Goal: Information Seeking & Learning: Check status

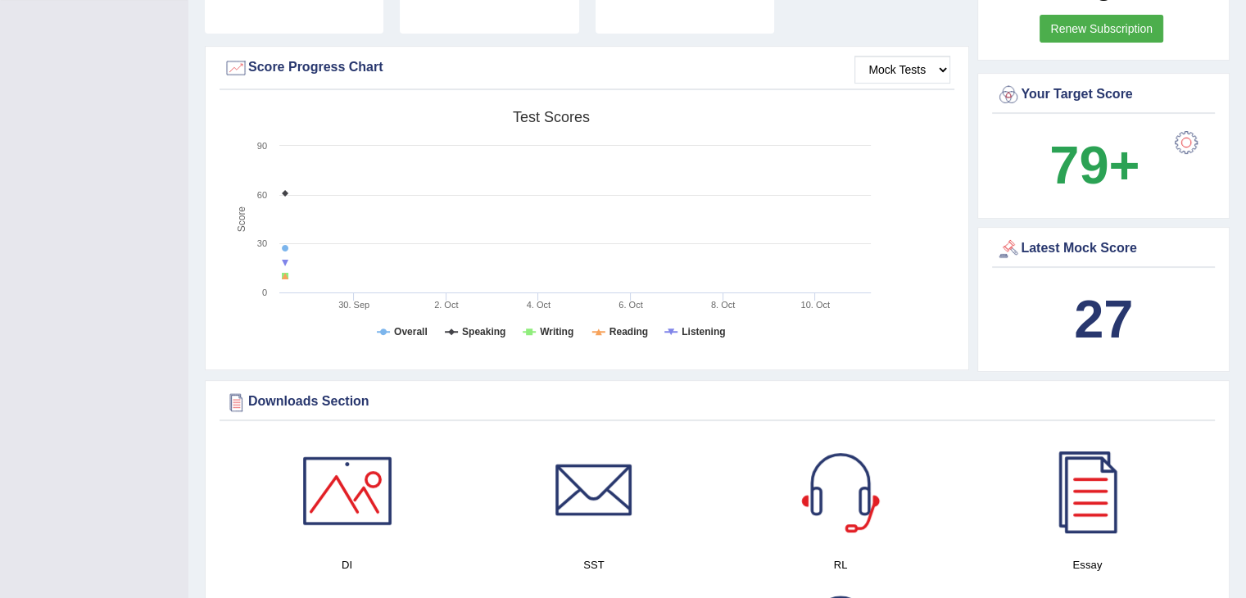
scroll to position [491, 0]
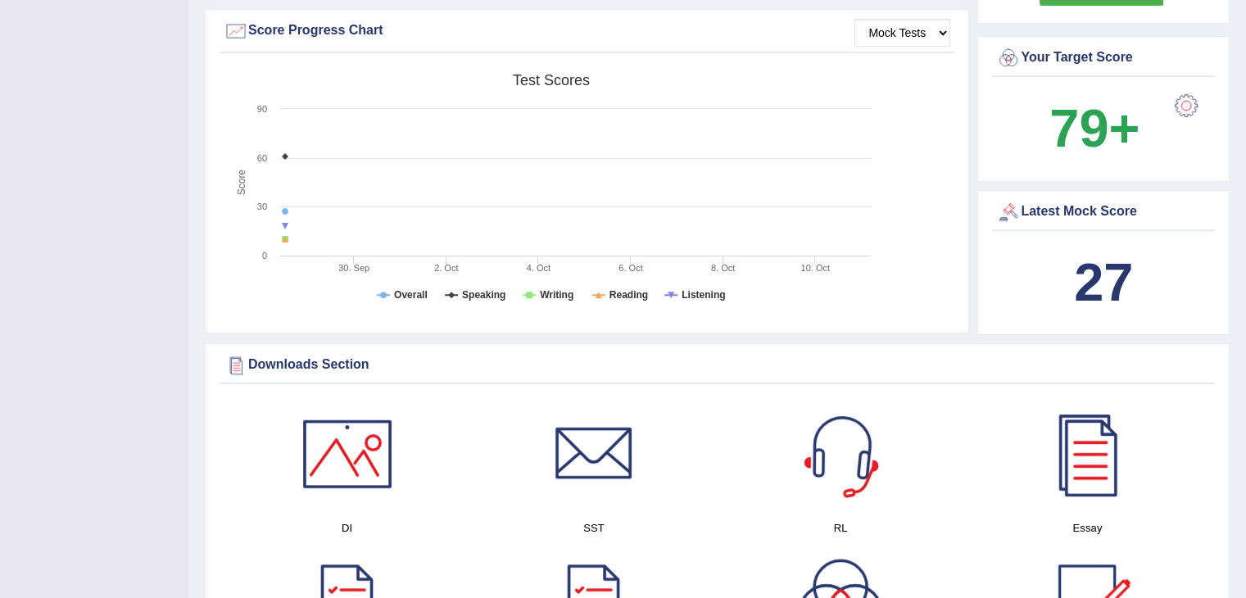
click at [1110, 280] on b "27" at bounding box center [1103, 282] width 59 height 60
click at [1087, 214] on div "Latest Mock Score" at bounding box center [1103, 212] width 215 height 25
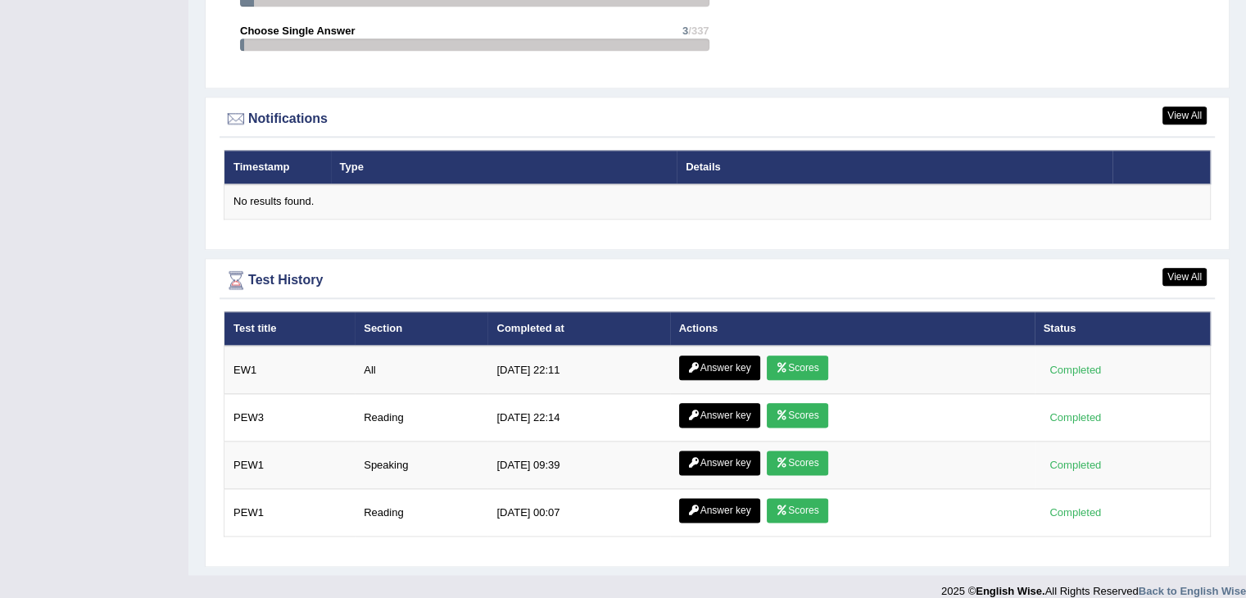
scroll to position [1919, 0]
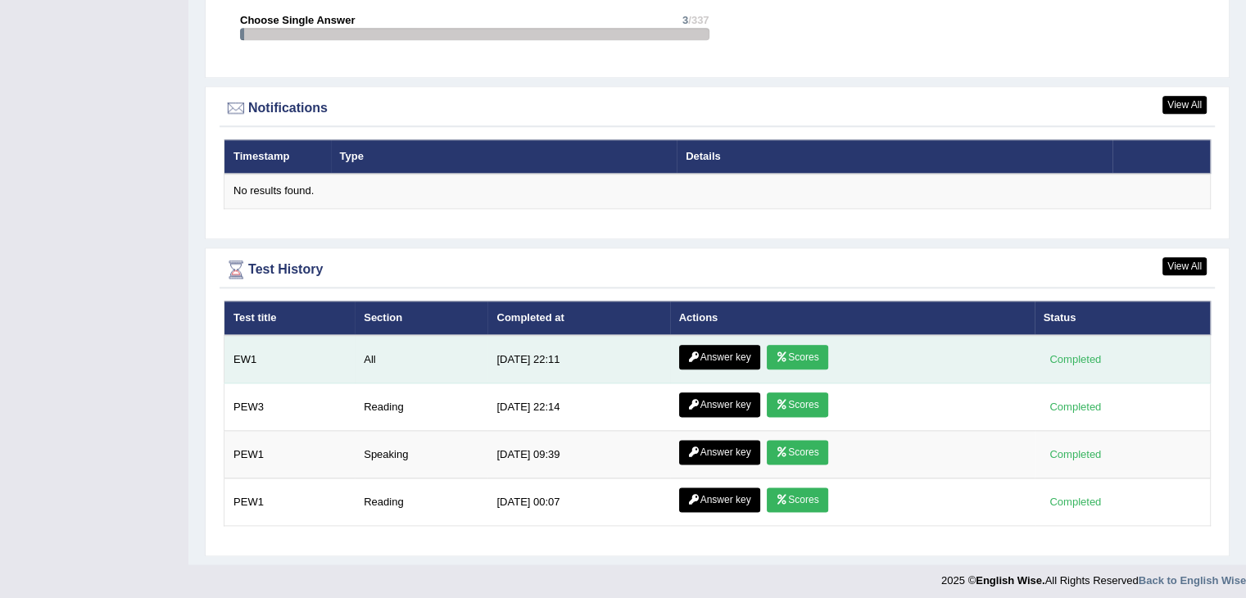
click at [800, 354] on link "Scores" at bounding box center [796, 357] width 61 height 25
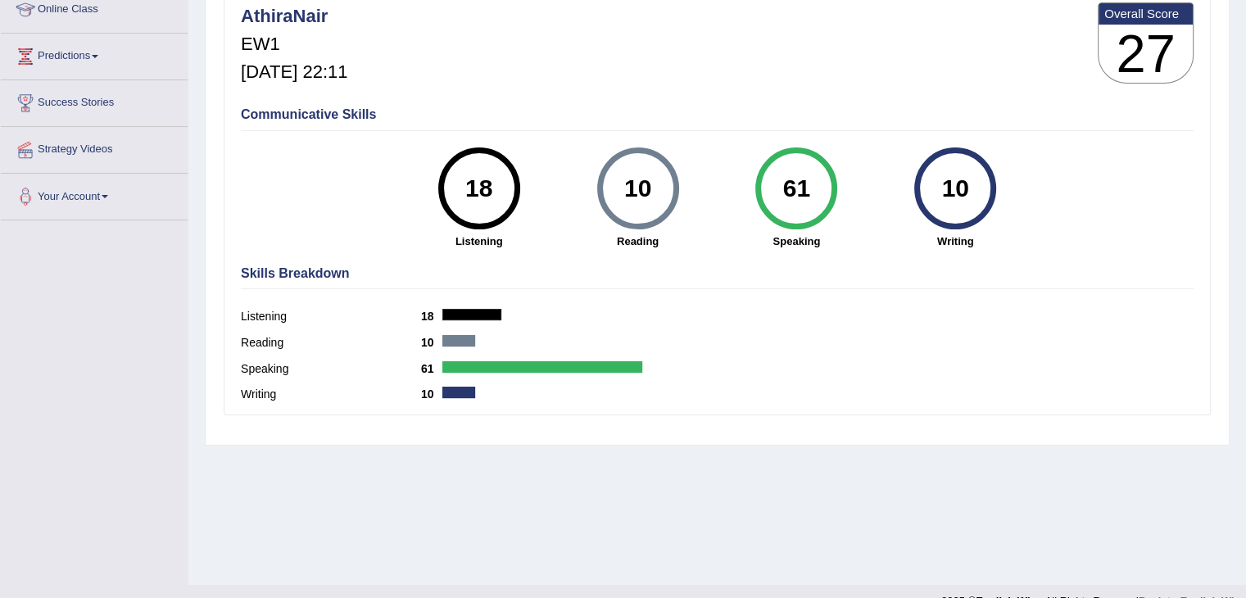
scroll to position [262, 0]
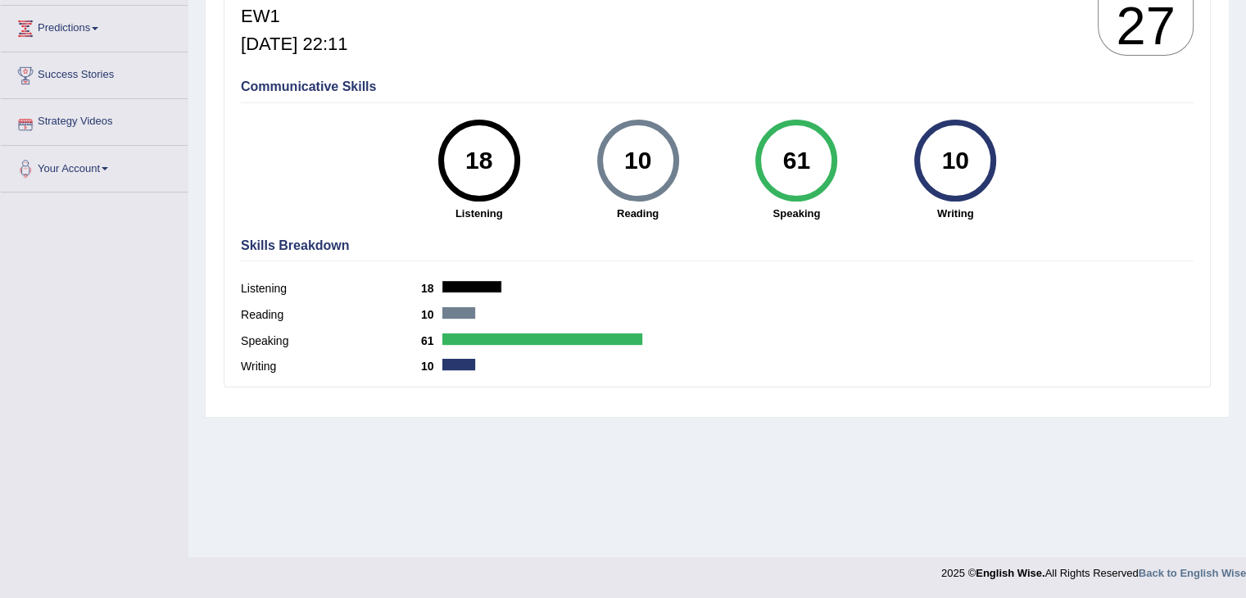
click at [129, 79] on link "Success Stories" at bounding box center [94, 72] width 187 height 41
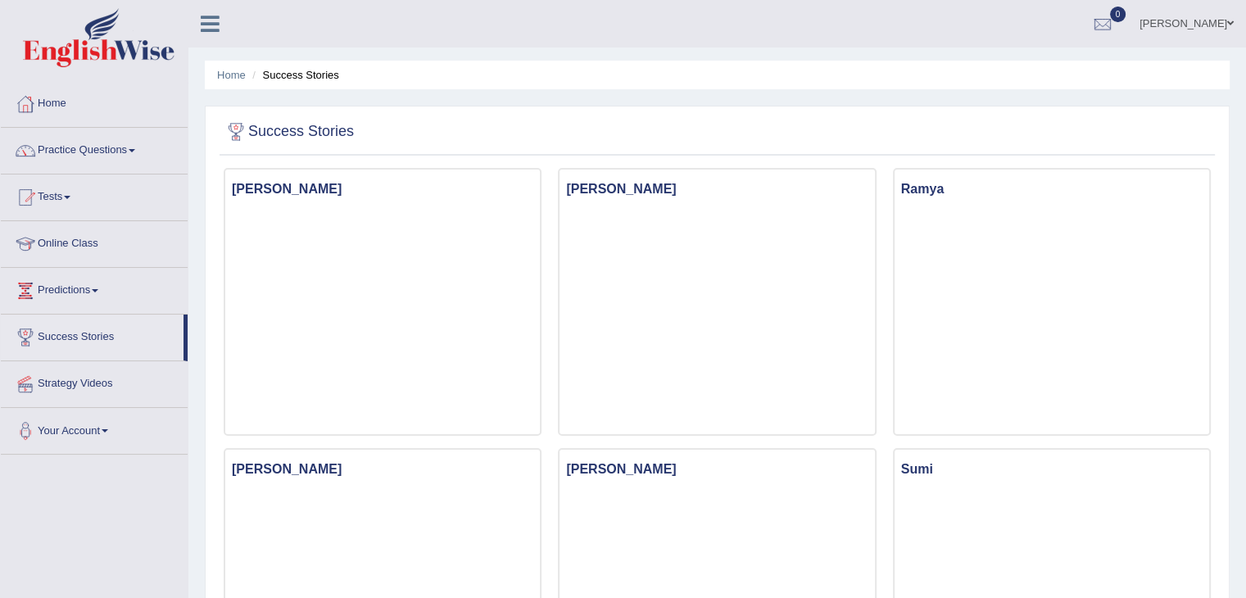
click at [67, 142] on link "Practice Questions" at bounding box center [94, 148] width 187 height 41
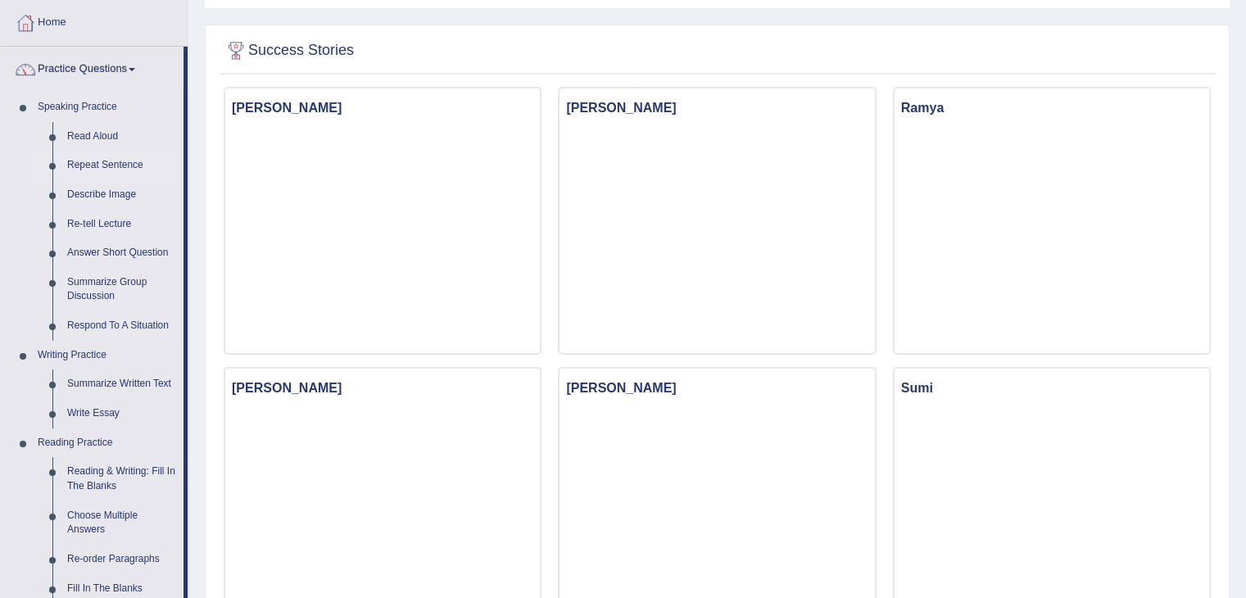
scroll to position [82, 0]
click at [92, 118] on link "Speaking Practice" at bounding box center [106, 106] width 153 height 29
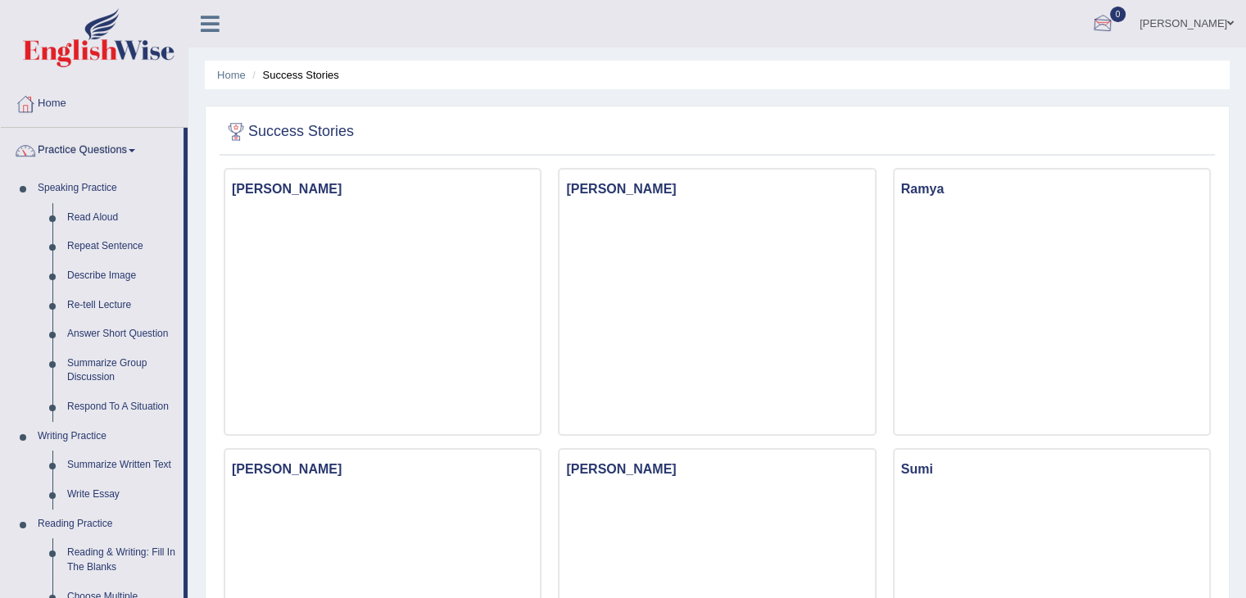
click at [1114, 20] on div at bounding box center [1102, 24] width 25 height 25
click at [1001, 76] on div "See All Alerts" at bounding box center [1004, 69] width 218 height 17
click at [1114, 15] on div at bounding box center [1102, 24] width 25 height 25
click at [1035, 70] on strong "See All Alerts" at bounding box center [998, 68] width 73 height 13
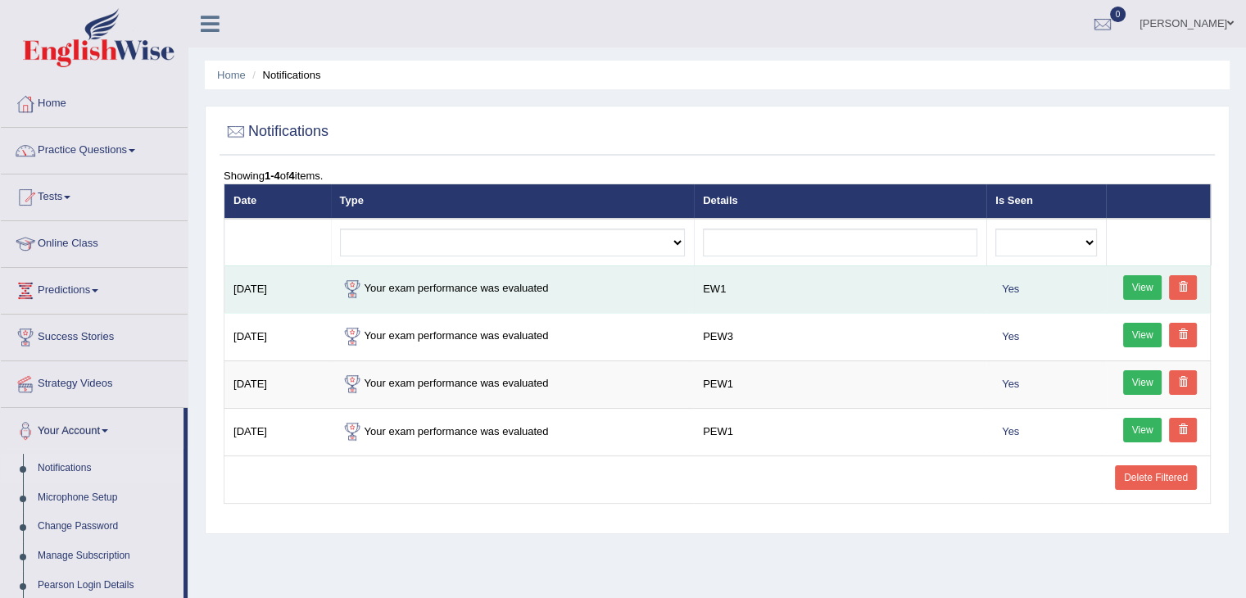
click at [1133, 283] on link "View" at bounding box center [1142, 287] width 39 height 25
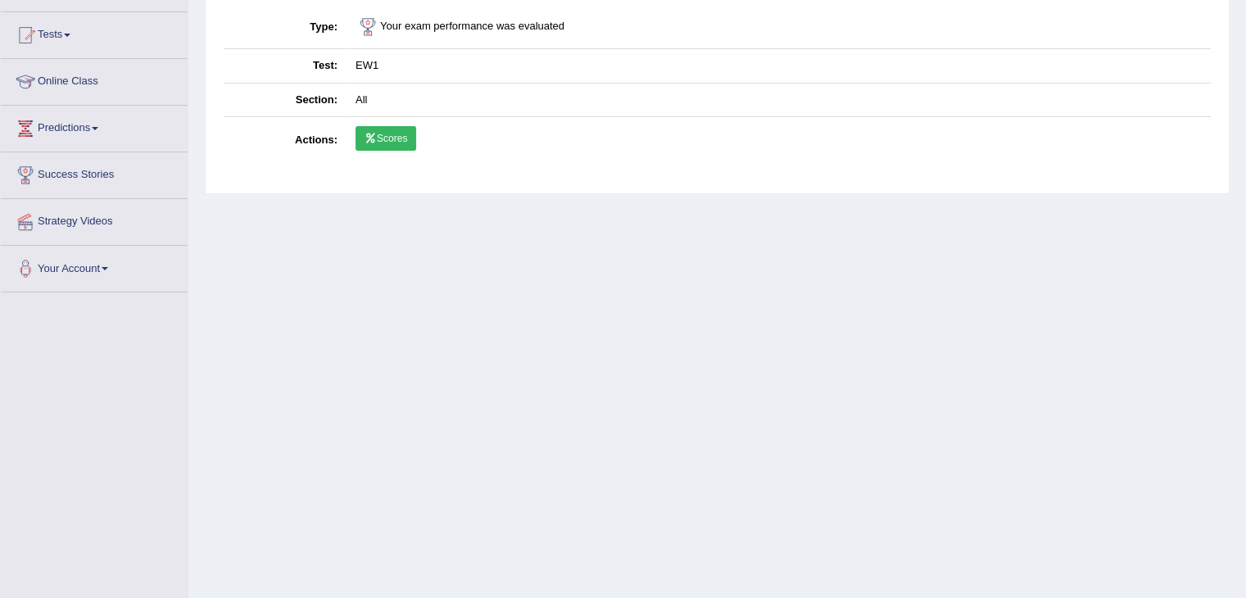
scroll to position [164, 0]
click at [370, 132] on icon at bounding box center [370, 137] width 12 height 10
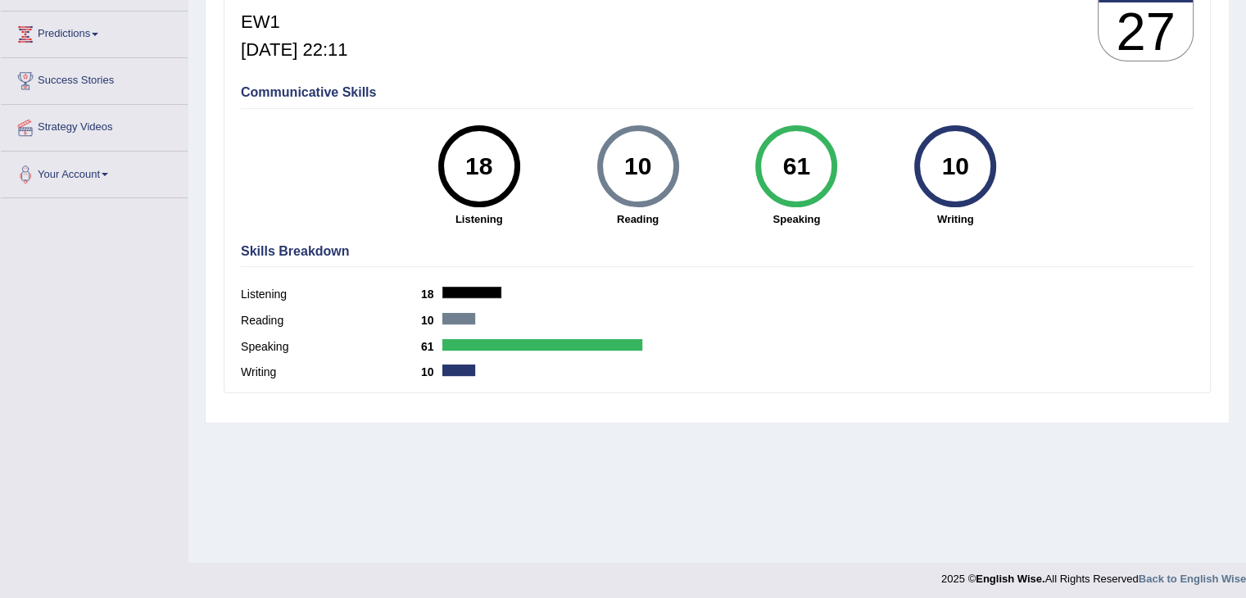
scroll to position [262, 0]
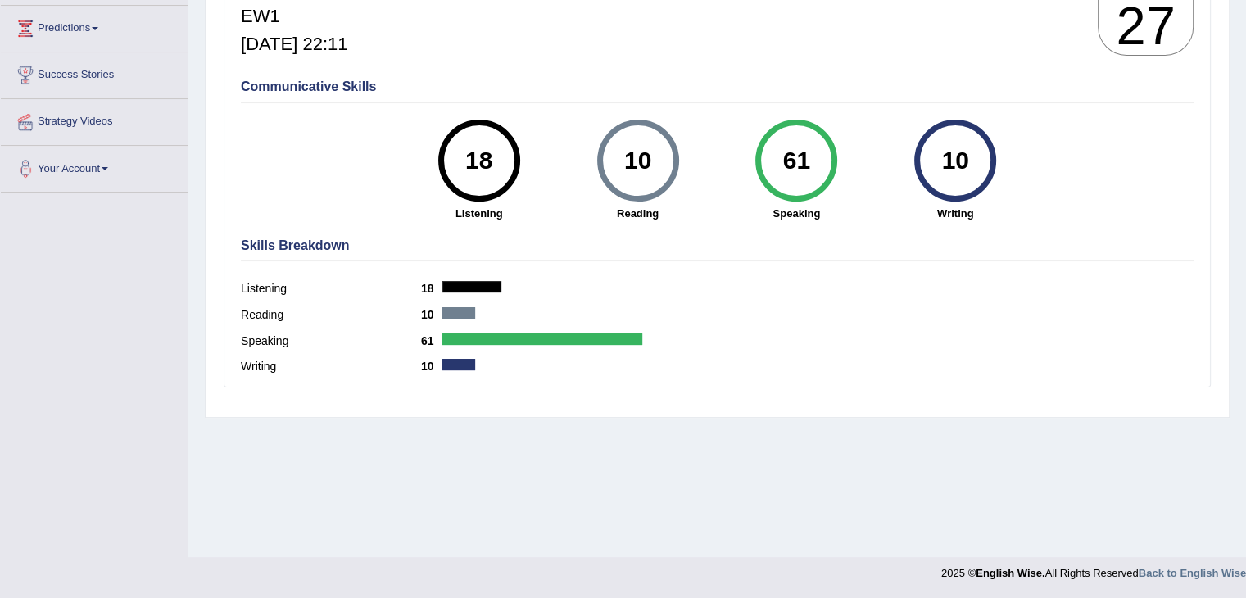
click at [242, 289] on label "Listening" at bounding box center [331, 288] width 180 height 17
drag, startPoint x: 241, startPoint y: 309, endPoint x: 239, endPoint y: 328, distance: 18.9
click at [241, 309] on label "Reading" at bounding box center [331, 314] width 180 height 17
click at [243, 332] on label "Speaking" at bounding box center [331, 340] width 180 height 17
click at [247, 356] on div "Skills Breakdown Listening 18 Reading 10 Speaking 61 Writing 10" at bounding box center [717, 308] width 961 height 156
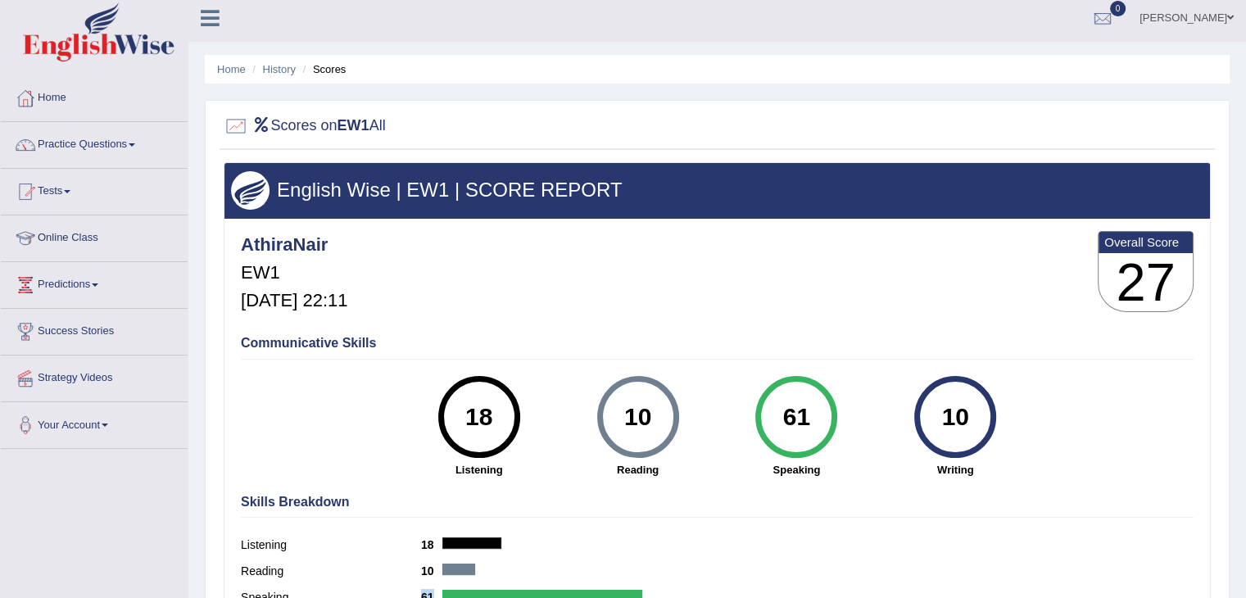
scroll to position [0, 0]
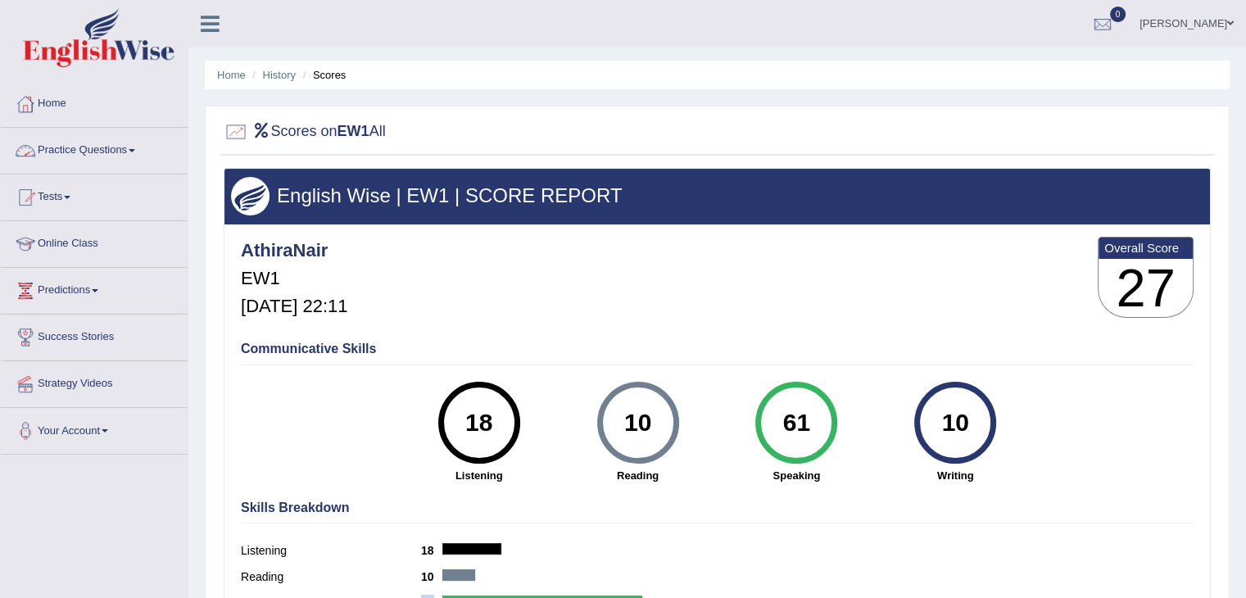
click at [115, 136] on link "Practice Questions" at bounding box center [94, 148] width 187 height 41
